Goal: Use online tool/utility: Utilize a website feature to perform a specific function

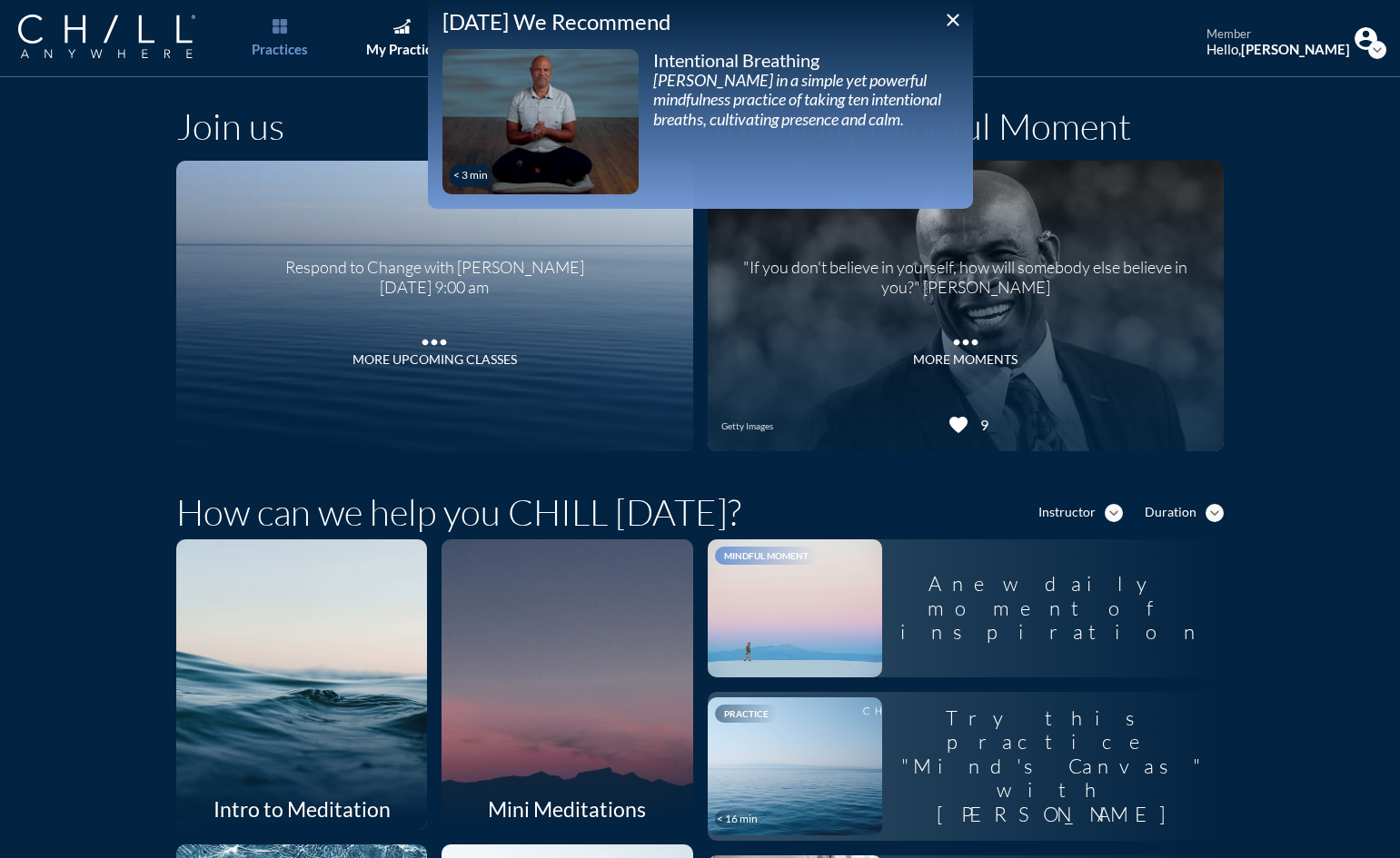
click at [959, 18] on icon "close" at bounding box center [953, 20] width 22 height 22
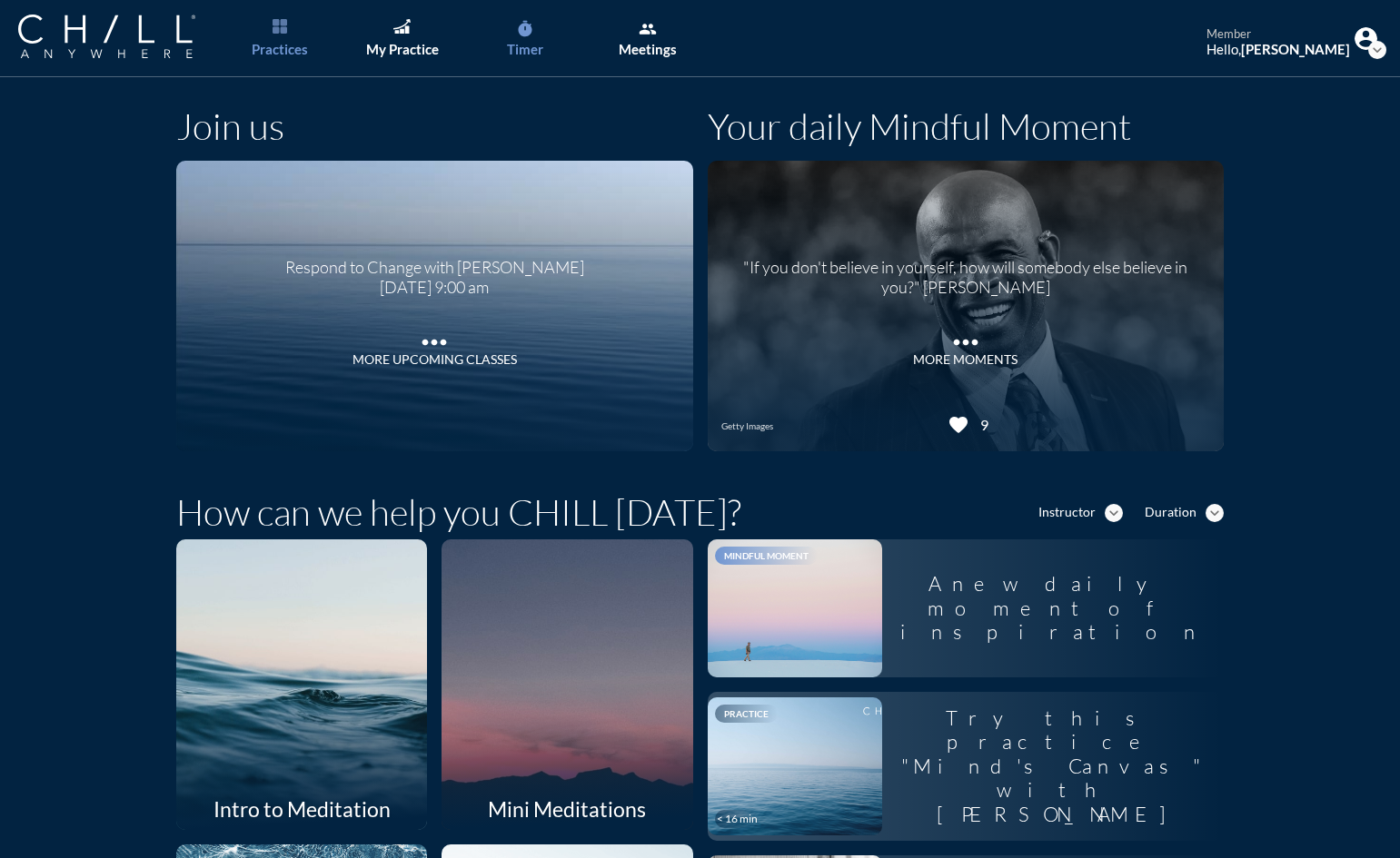
click at [520, 36] on icon "timer" at bounding box center [525, 29] width 18 height 18
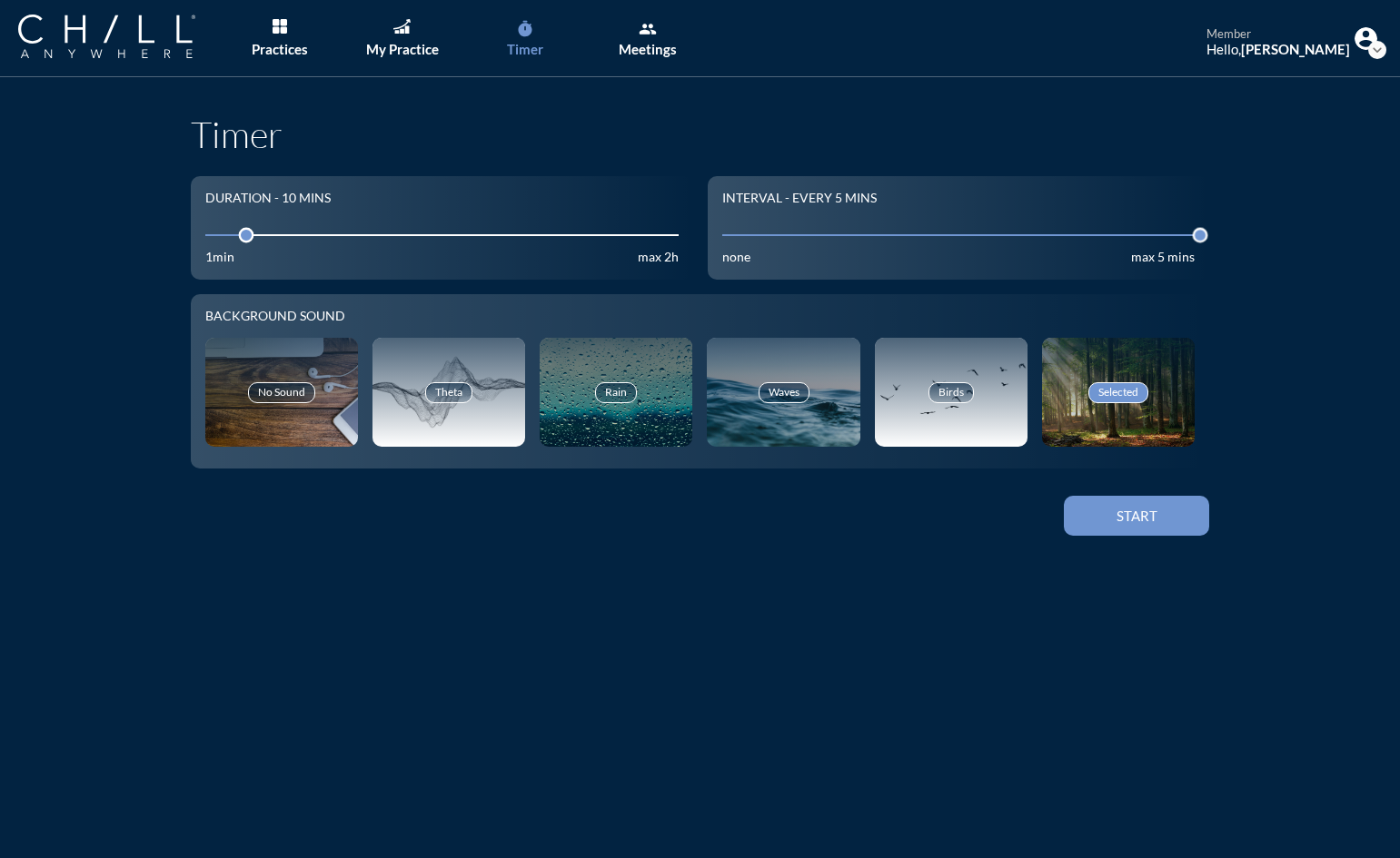
click at [1147, 500] on button "Start" at bounding box center [1136, 515] width 145 height 40
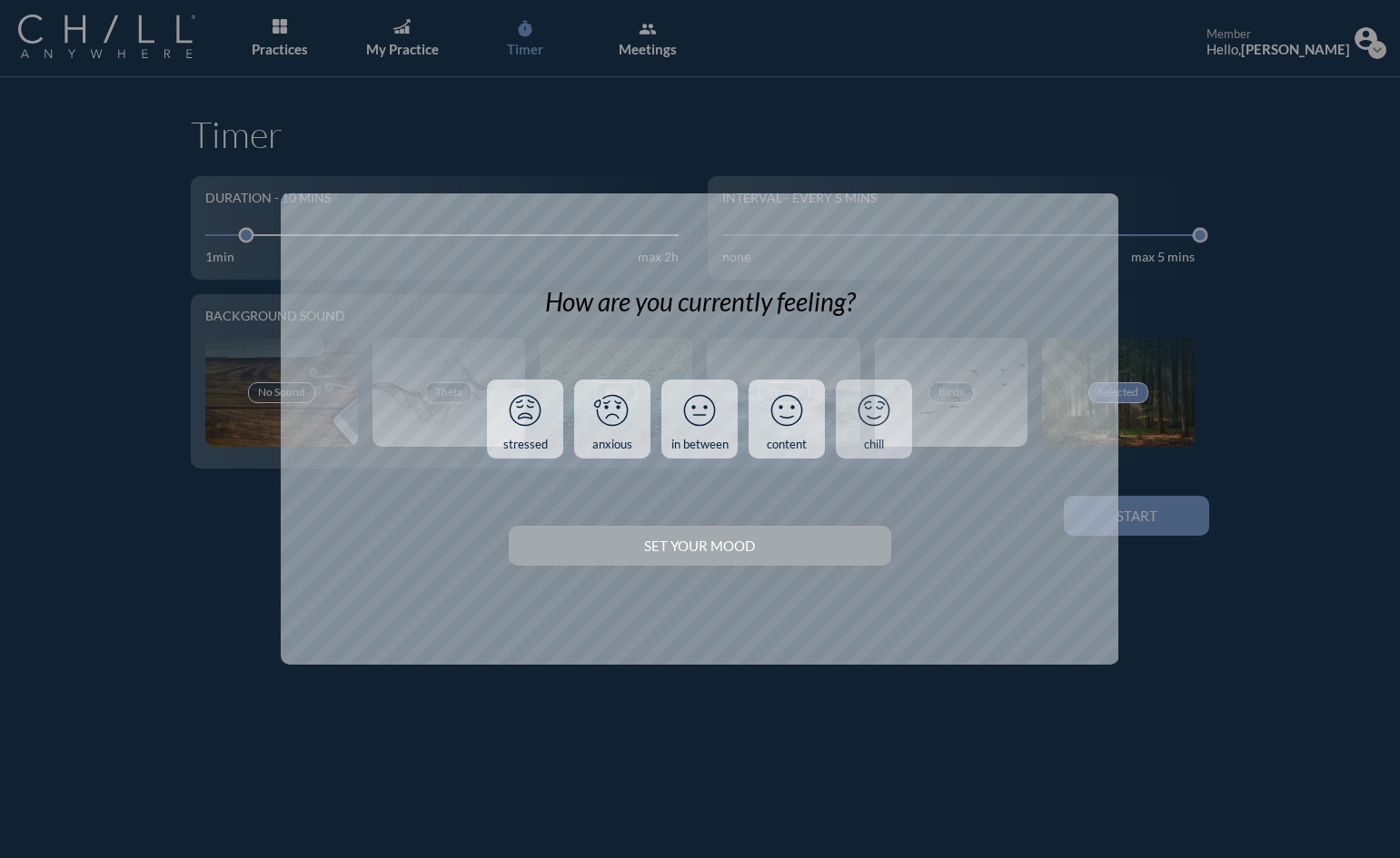
click at [862, 414] on icon at bounding box center [874, 411] width 47 height 47
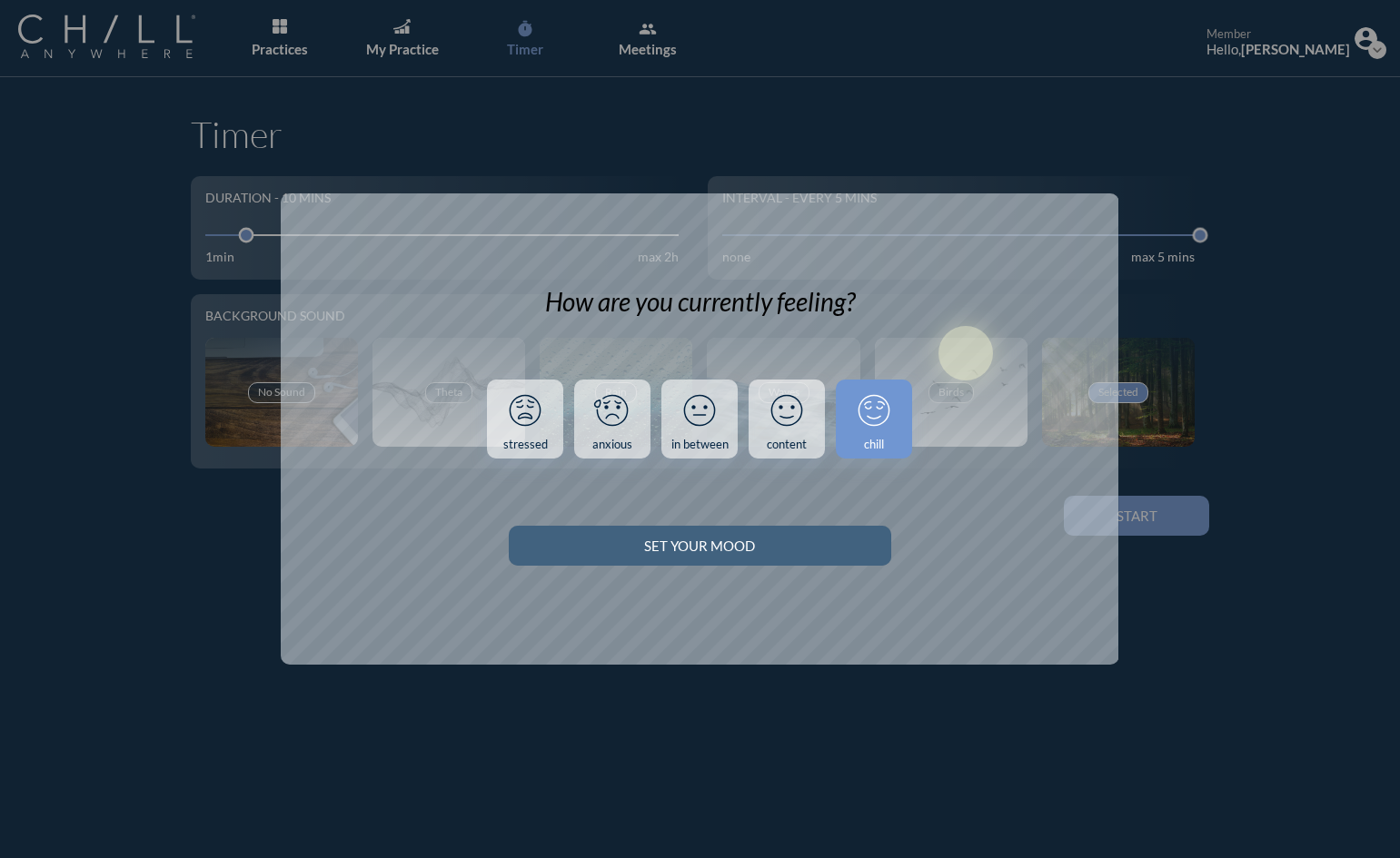
click at [819, 547] on div "Set your Mood" at bounding box center [699, 545] width 319 height 16
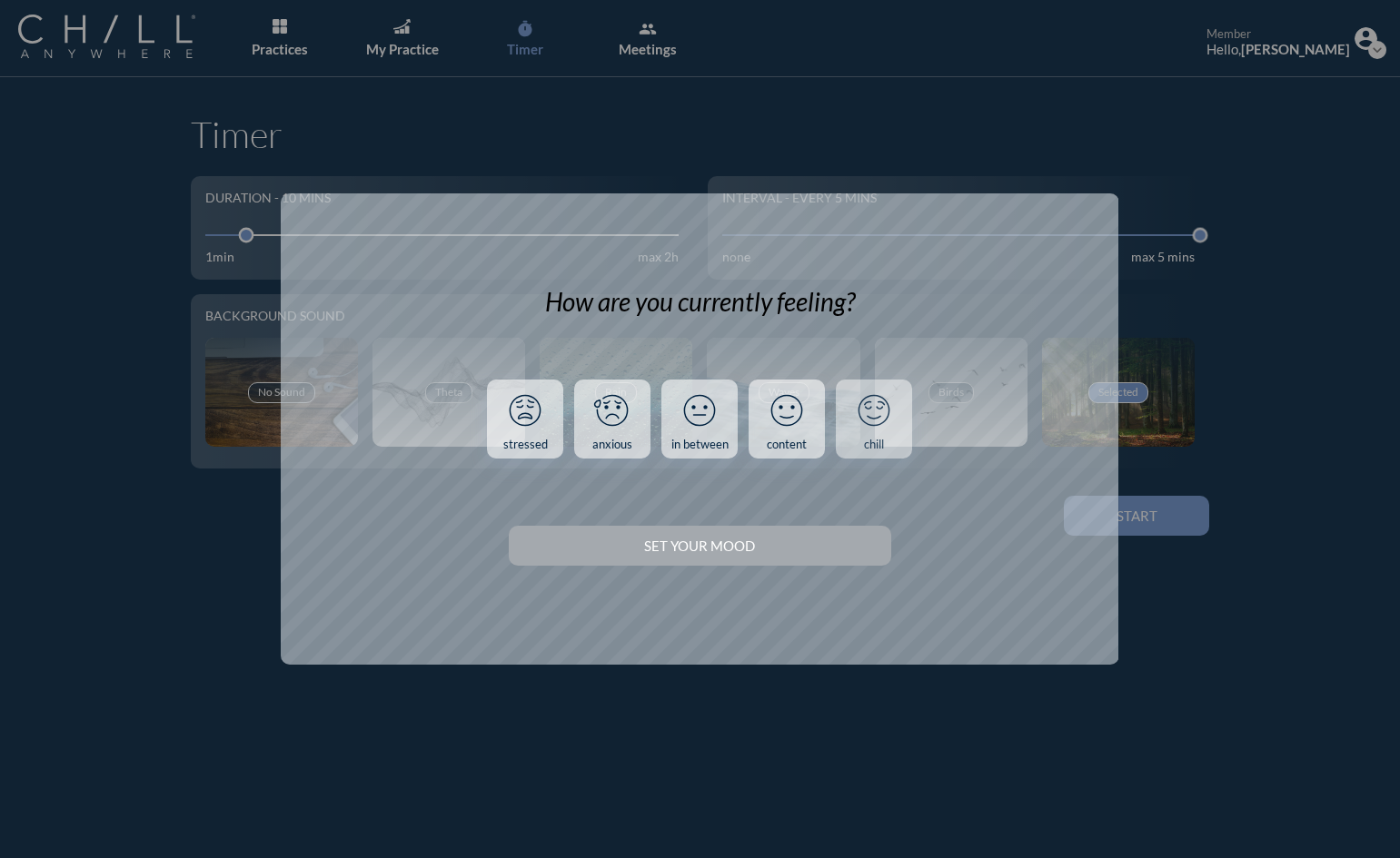
click at [857, 423] on icon at bounding box center [874, 411] width 47 height 47
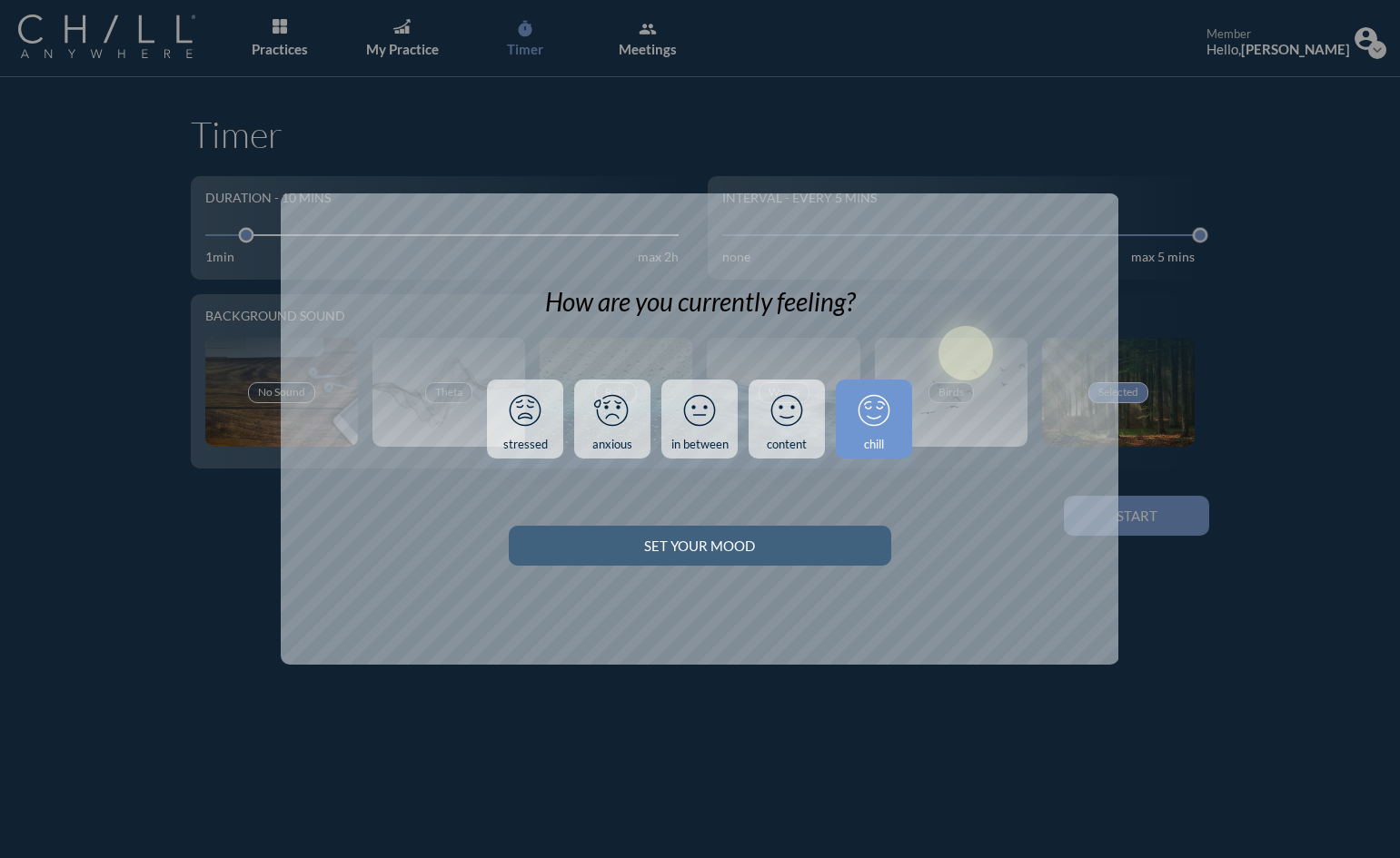
click at [697, 551] on div "Set your Mood" at bounding box center [699, 545] width 319 height 16
